Goal: Task Accomplishment & Management: Manage account settings

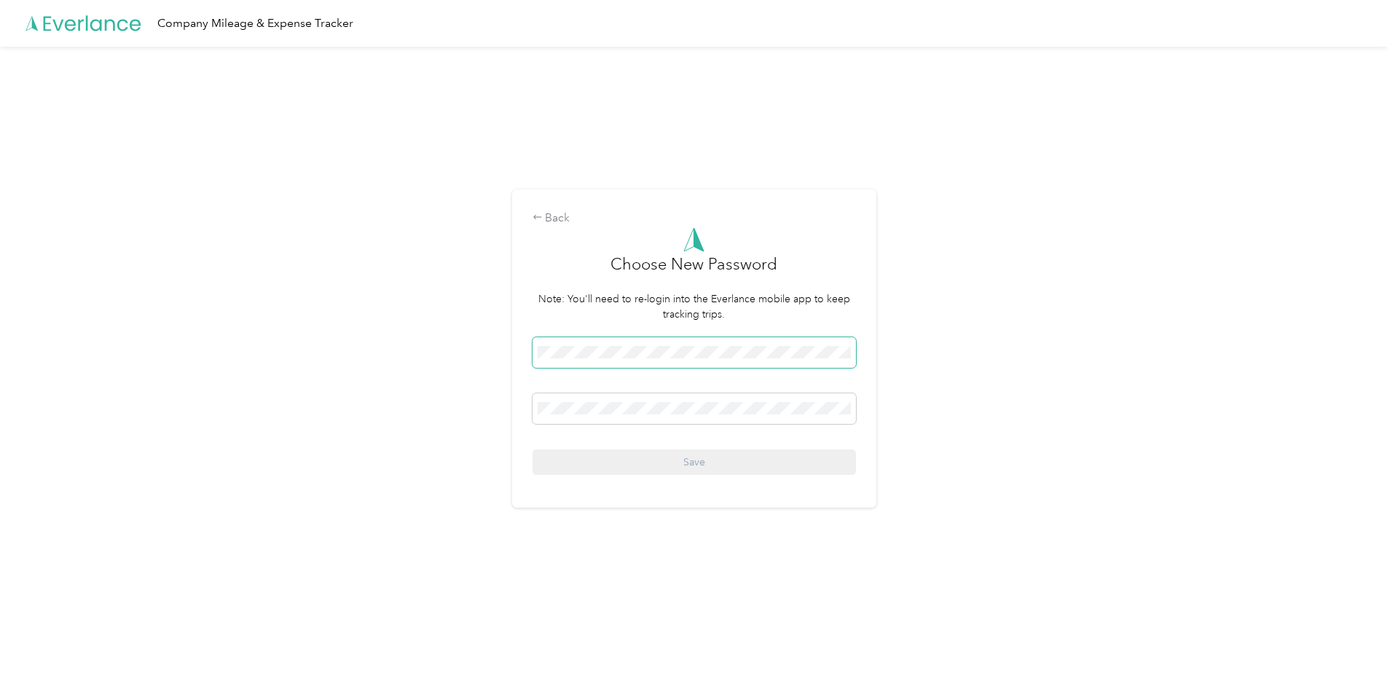
click at [618, 342] on span at bounding box center [694, 352] width 323 height 31
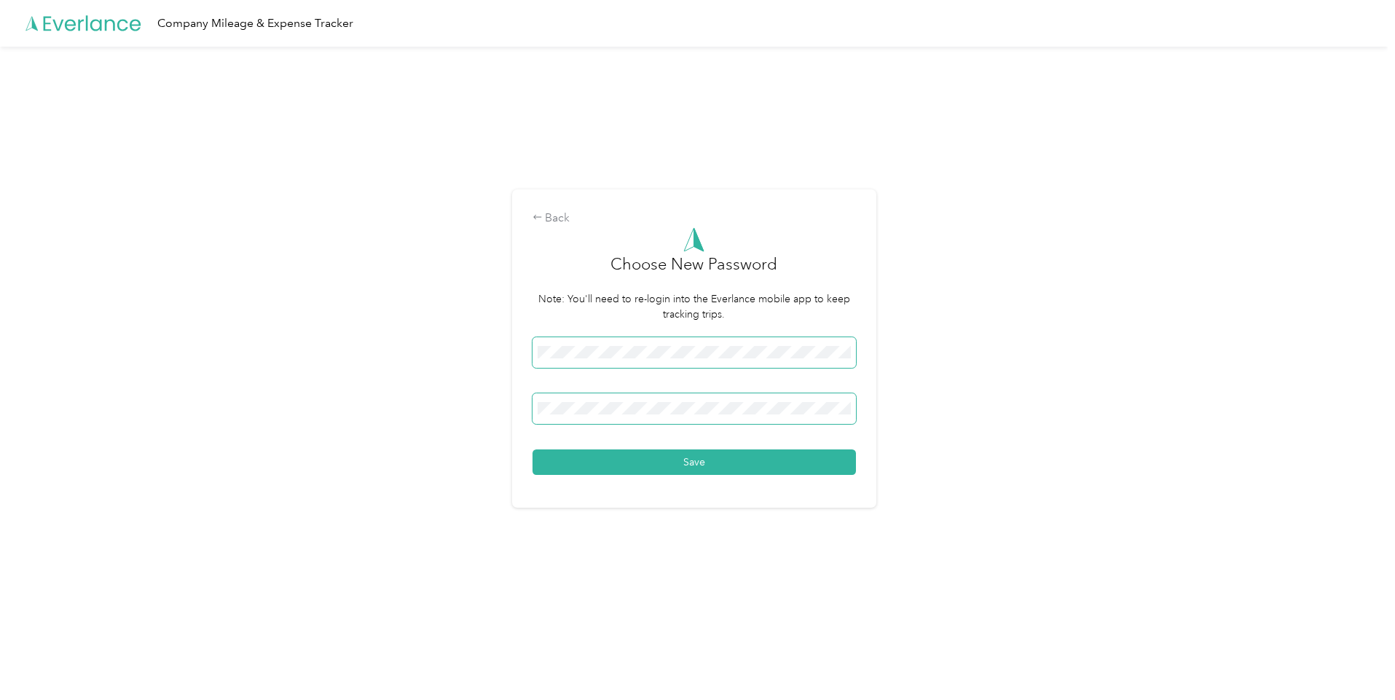
click at [533, 450] on button "Save" at bounding box center [694, 462] width 323 height 25
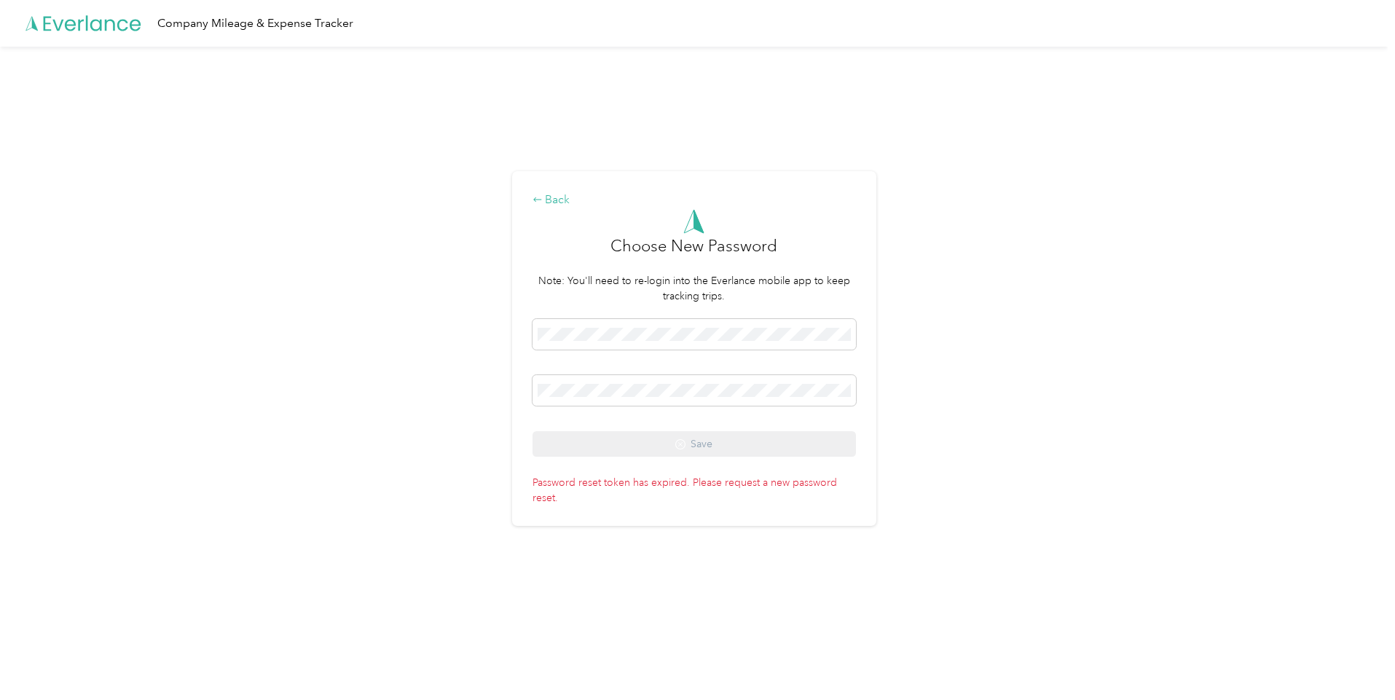
click at [555, 198] on div "Back" at bounding box center [694, 200] width 323 height 17
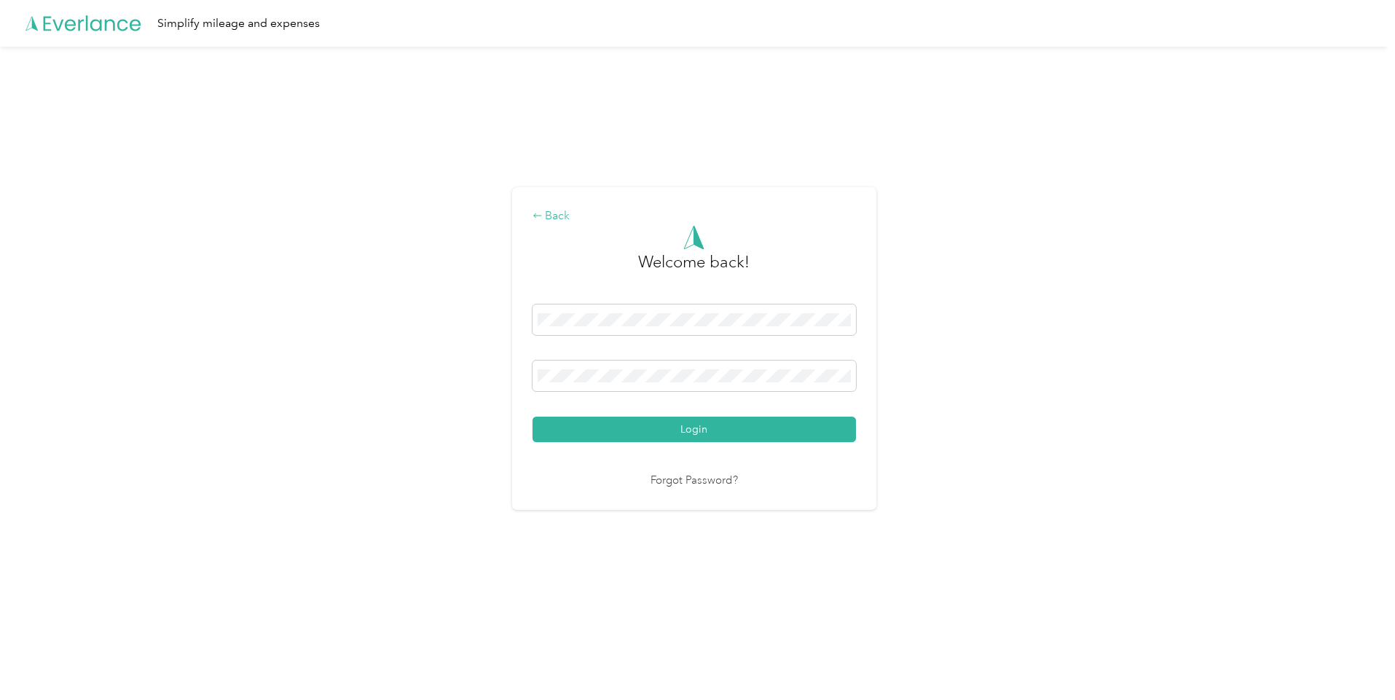
click at [554, 216] on div "Back" at bounding box center [694, 216] width 323 height 17
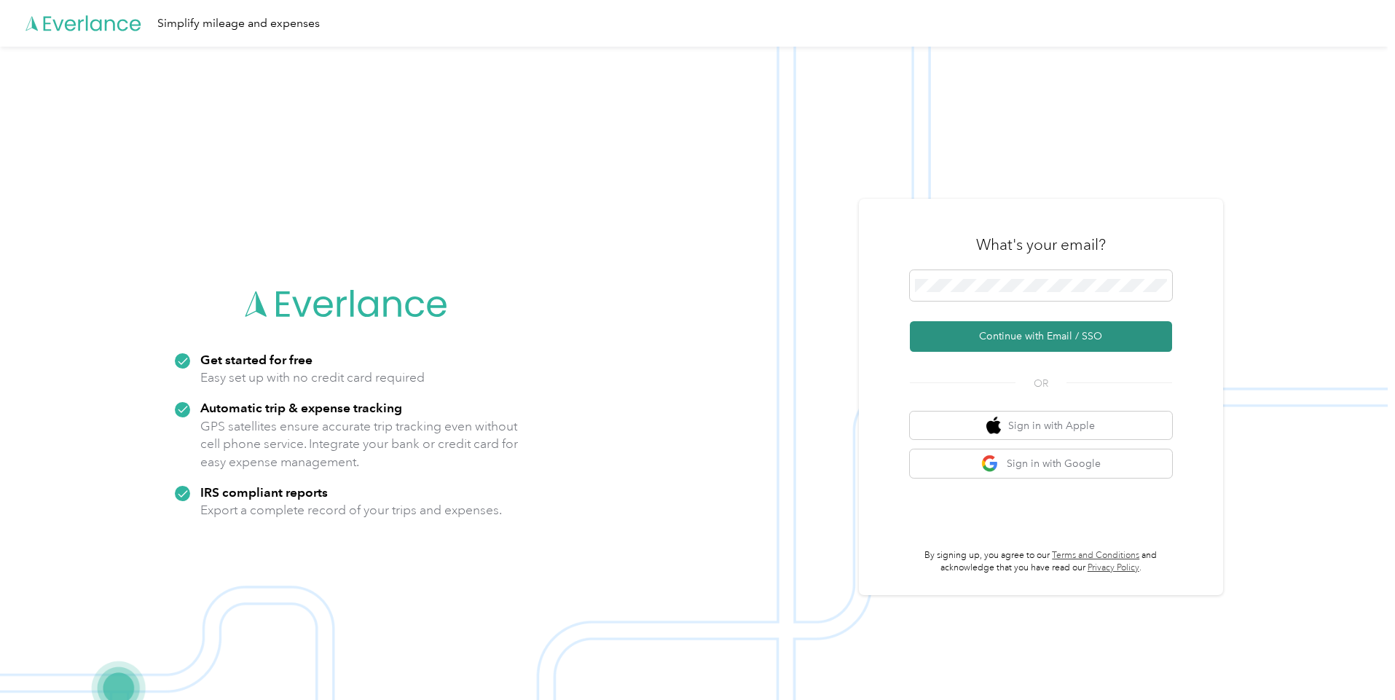
click at [1086, 340] on button "Continue with Email / SSO" at bounding box center [1041, 336] width 262 height 31
